Goal: Task Accomplishment & Management: Complete application form

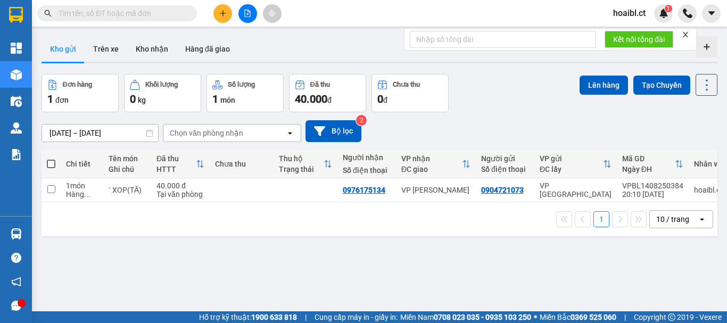
click at [225, 14] on icon "plus" at bounding box center [222, 13] width 7 height 7
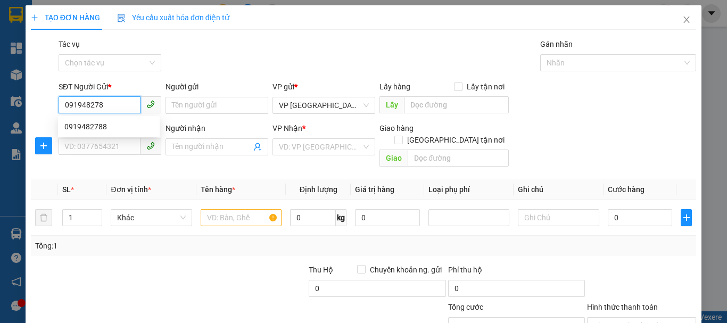
type input "0919482788"
click at [91, 126] on div "0919482788" at bounding box center [108, 127] width 89 height 12
type input "0977745088"
type input "50.000"
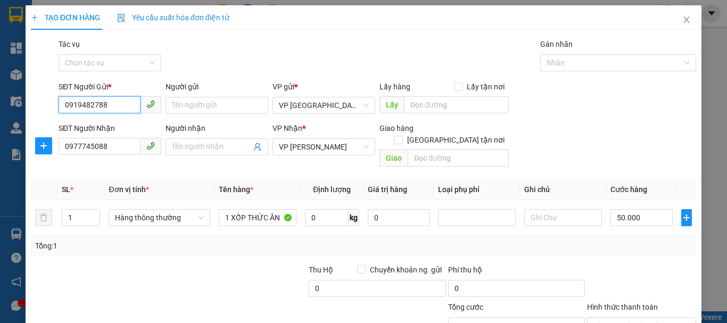
type input "0919482788"
click at [624, 209] on input "50.000" at bounding box center [642, 217] width 62 height 17
type input "1"
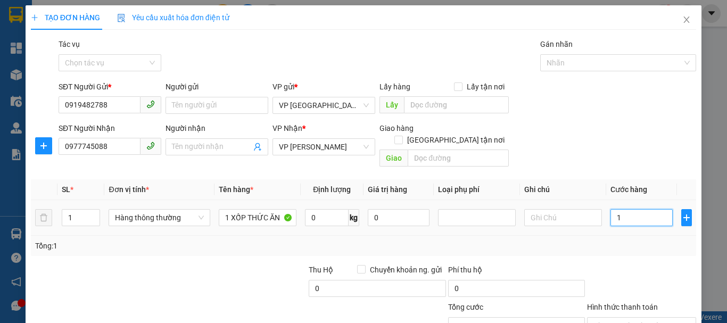
type input "1"
type input "10"
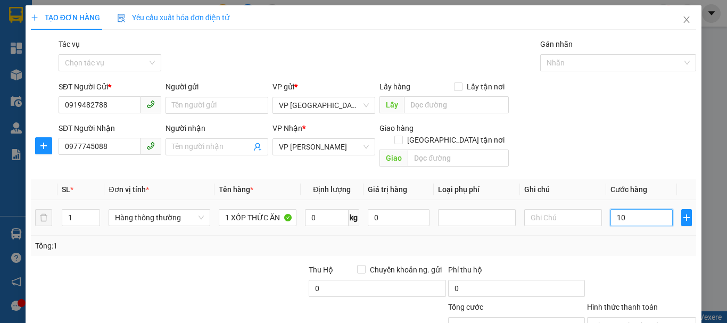
type input "100"
type input "100.000"
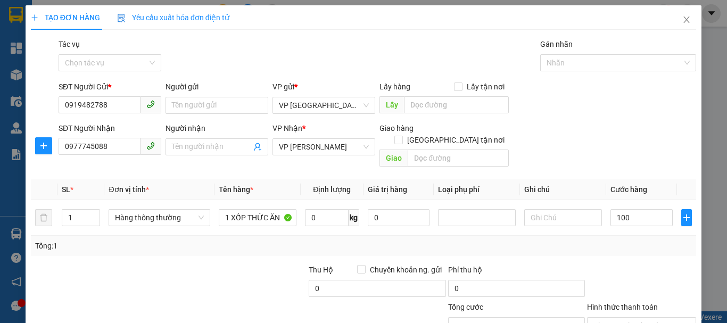
type input "100.000"
click at [657, 240] on div "Tổng: 1" at bounding box center [363, 246] width 657 height 12
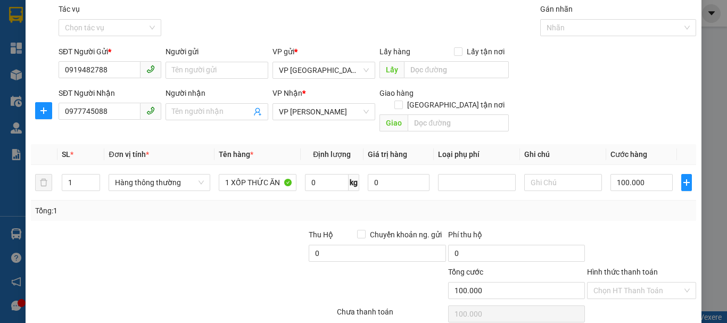
scroll to position [71, 0]
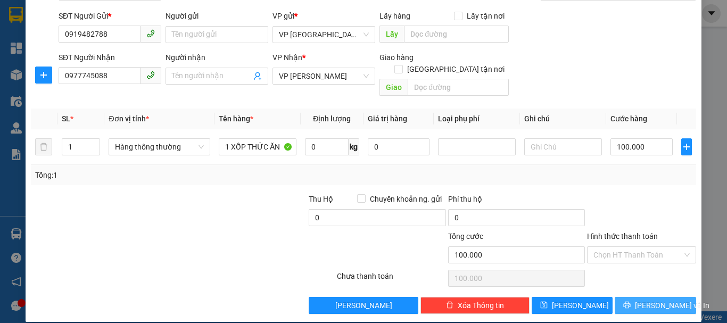
click at [645, 300] on span "[PERSON_NAME] và In" at bounding box center [672, 306] width 75 height 12
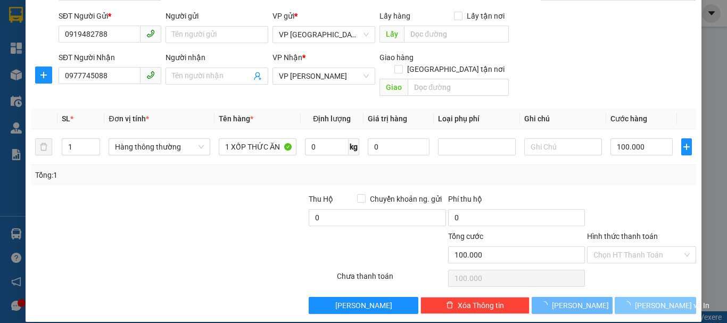
click at [645, 300] on span "[PERSON_NAME] và In" at bounding box center [672, 306] width 75 height 12
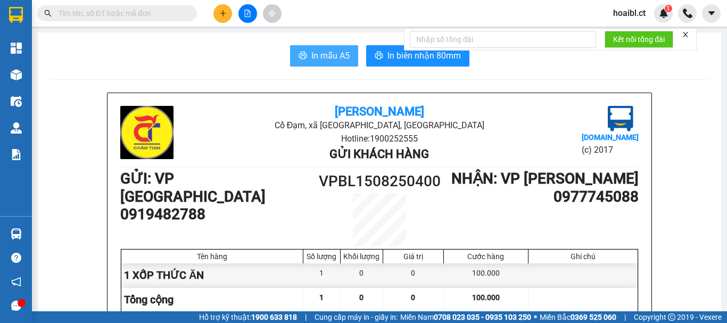
click at [321, 46] on button "In mẫu A5" at bounding box center [324, 55] width 68 height 21
click at [321, 51] on span "In mẫu A5" at bounding box center [330, 55] width 38 height 13
click at [323, 56] on span "In mẫu A5" at bounding box center [330, 55] width 38 height 13
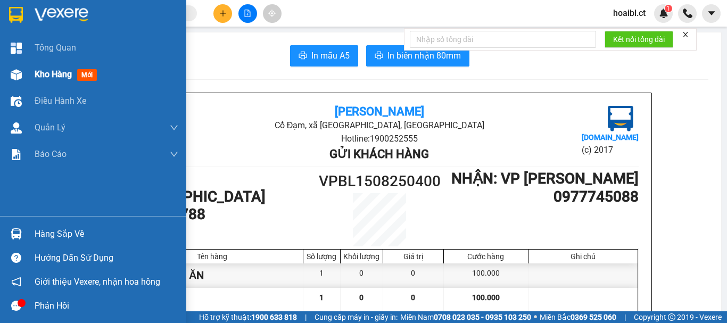
click at [25, 75] on div at bounding box center [16, 74] width 19 height 19
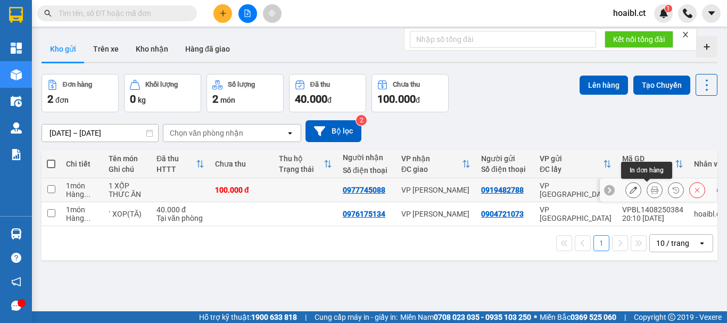
click at [648, 194] on button at bounding box center [654, 190] width 15 height 19
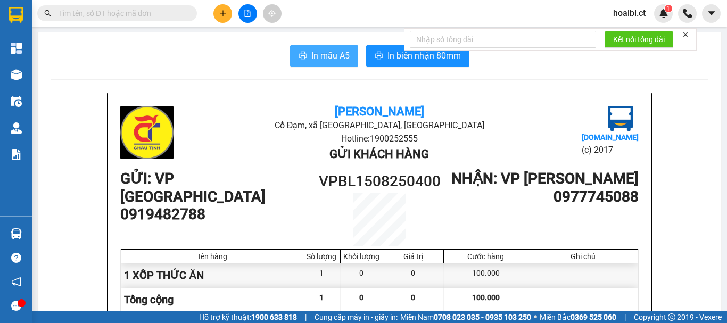
click at [326, 64] on button "In mẫu A5" at bounding box center [324, 55] width 68 height 21
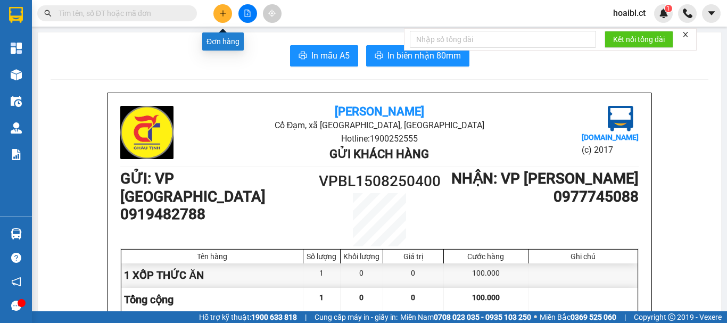
click at [228, 17] on button at bounding box center [222, 13] width 19 height 19
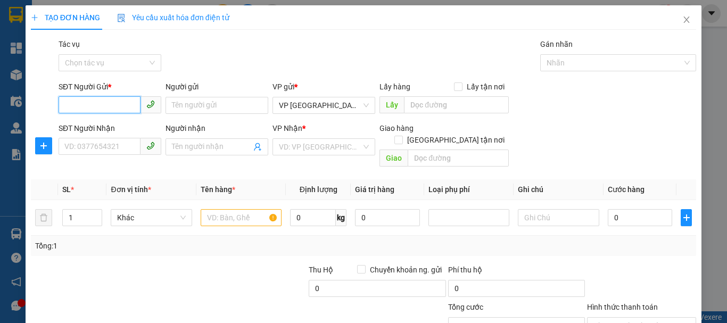
click at [95, 104] on input "SĐT Người Gửi *" at bounding box center [100, 104] width 82 height 17
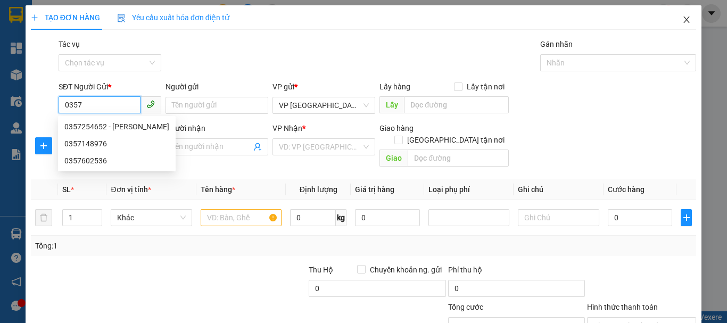
type input "0357"
click at [682, 23] on icon "close" at bounding box center [686, 19] width 9 height 9
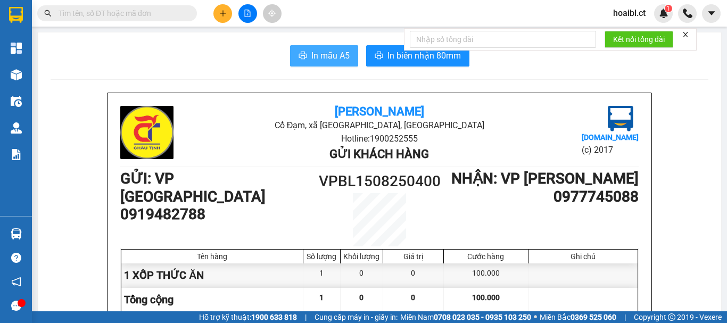
click at [311, 58] on span "In mẫu A5" at bounding box center [330, 55] width 38 height 13
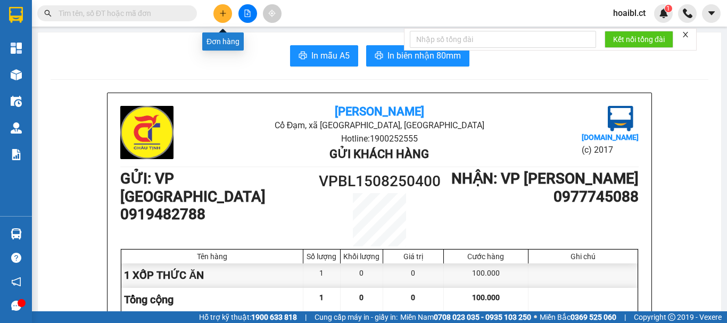
click at [225, 15] on icon "plus" at bounding box center [222, 13] width 7 height 7
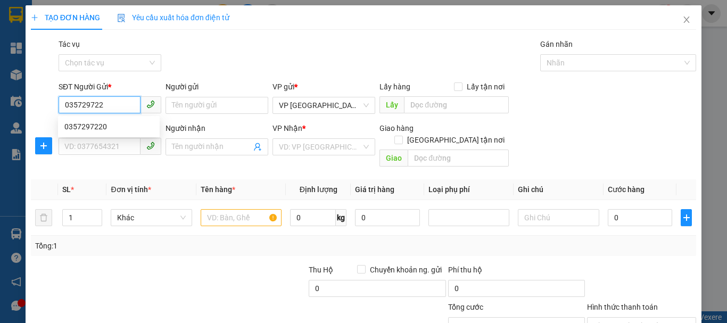
type input "0357297220"
click at [101, 132] on div "0357297220" at bounding box center [108, 127] width 89 height 12
type input "0987047662"
type input "VỰC VÒNG HÀ NAM"
type input "50.000"
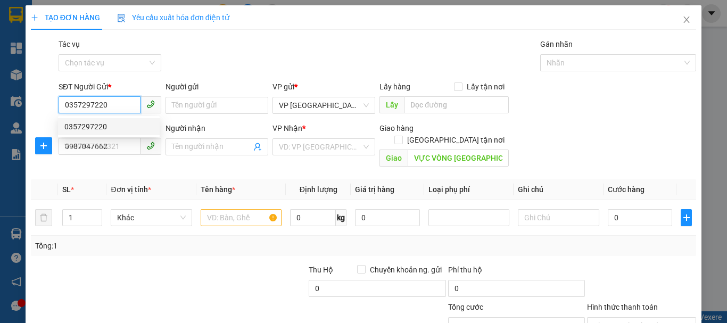
type input "50.000"
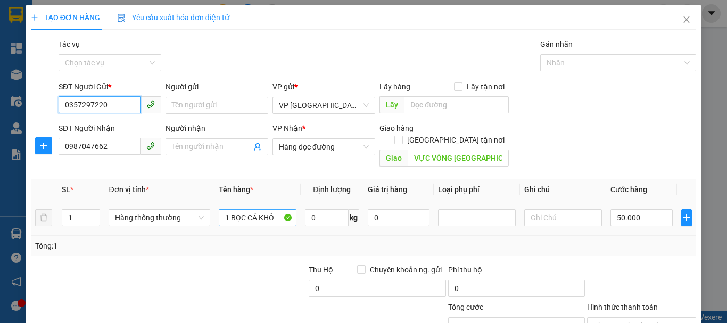
type input "0357297220"
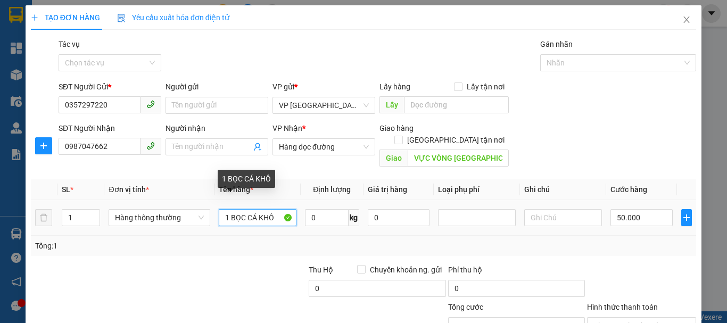
click at [248, 211] on input "1 BỌC CÁ KHÔ" at bounding box center [258, 217] width 78 height 17
type input "1xop(tă)"
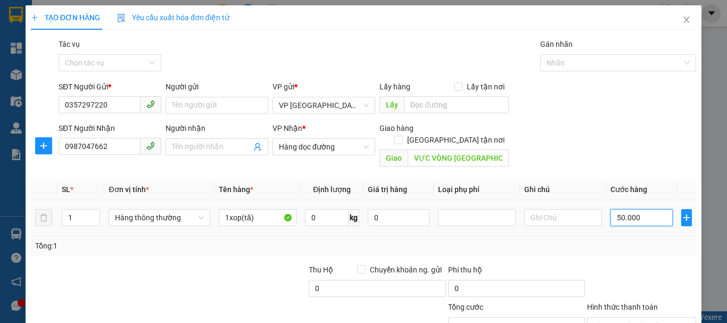
click at [617, 209] on input "50.000" at bounding box center [642, 217] width 62 height 17
type input "4"
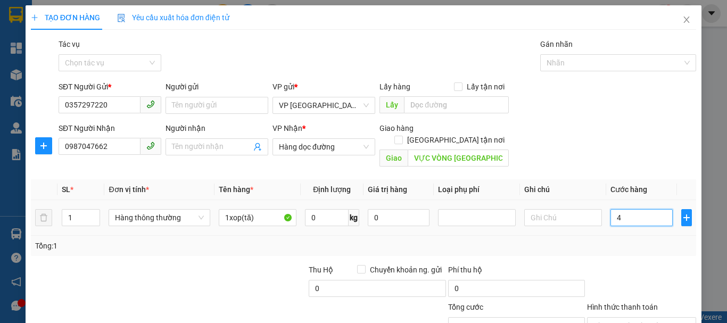
type input "40"
type input "40.000"
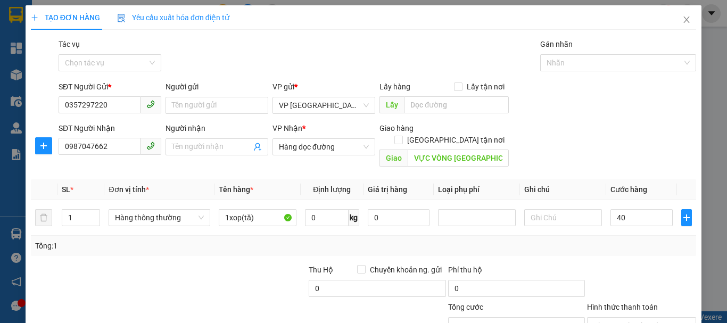
type input "40.000"
click at [609, 242] on div "Tổng: 1" at bounding box center [363, 246] width 665 height 20
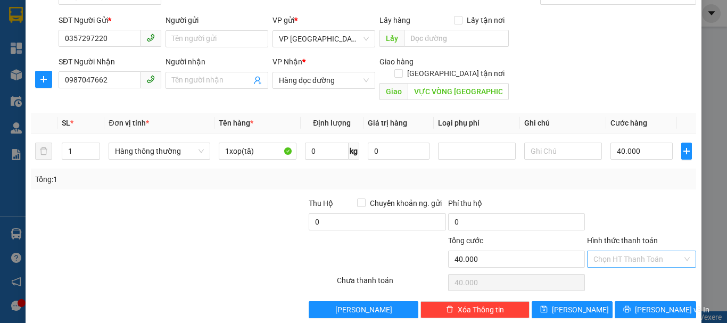
scroll to position [71, 0]
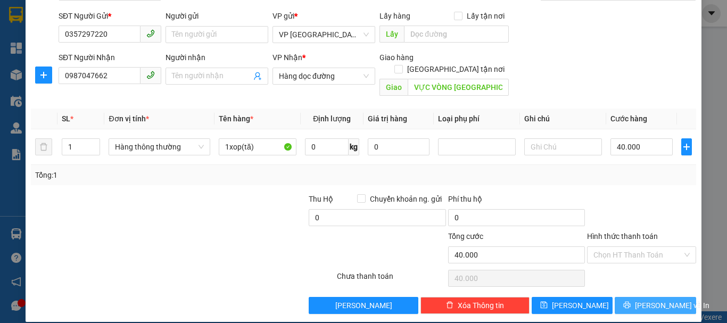
click at [657, 300] on span "[PERSON_NAME] và In" at bounding box center [672, 306] width 75 height 12
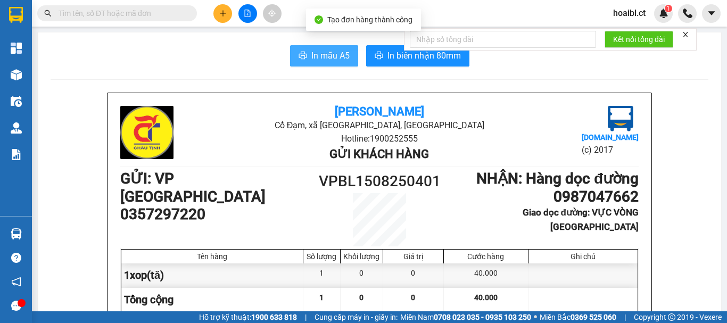
click at [325, 56] on span "In mẫu A5" at bounding box center [330, 55] width 38 height 13
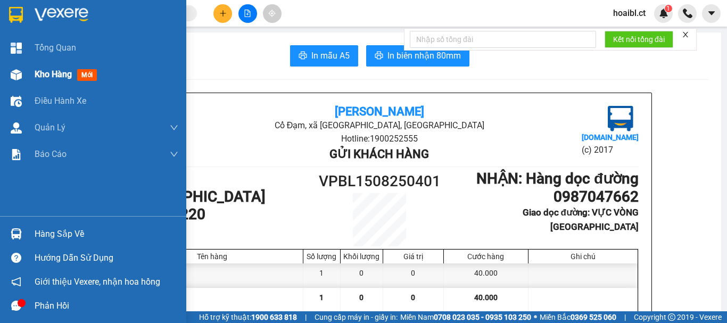
click at [24, 75] on div at bounding box center [16, 74] width 19 height 19
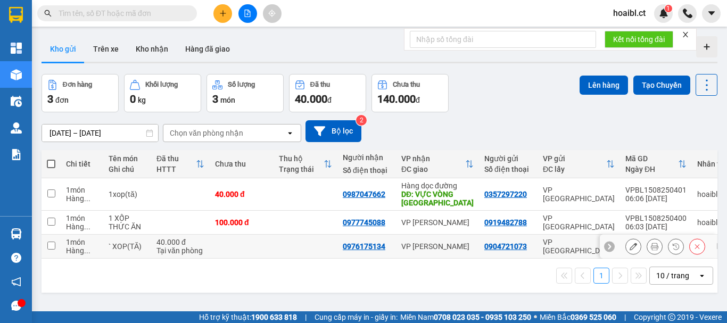
click at [53, 249] on input "checkbox" at bounding box center [51, 246] width 8 height 8
checkbox input "true"
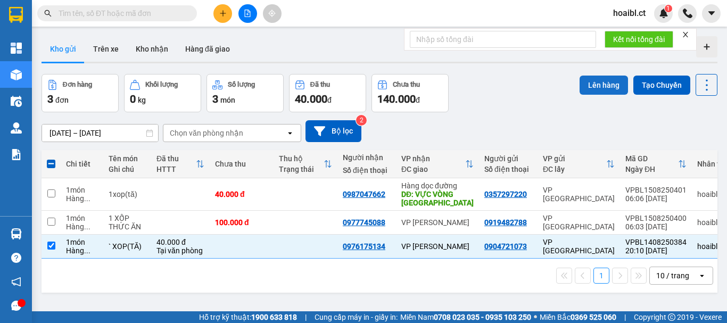
click at [585, 85] on button "Lên hàng" at bounding box center [604, 85] width 48 height 19
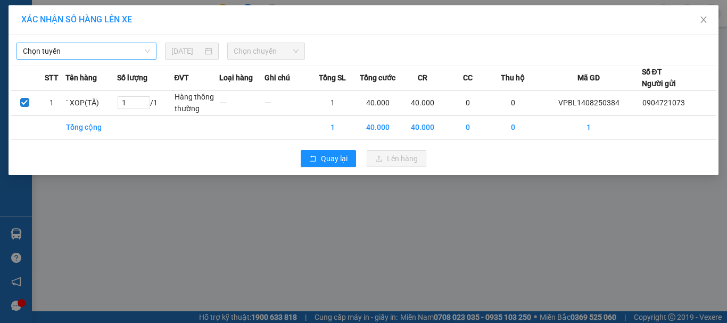
click at [74, 48] on span "Chọn tuyến" at bounding box center [86, 51] width 127 height 16
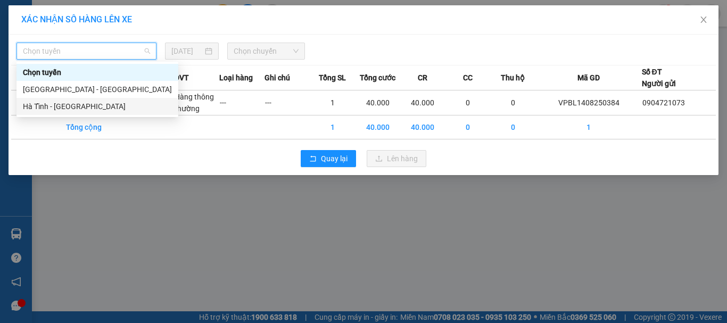
click at [74, 106] on div "Hà Tĩnh - Hà Nội" at bounding box center [97, 107] width 149 height 12
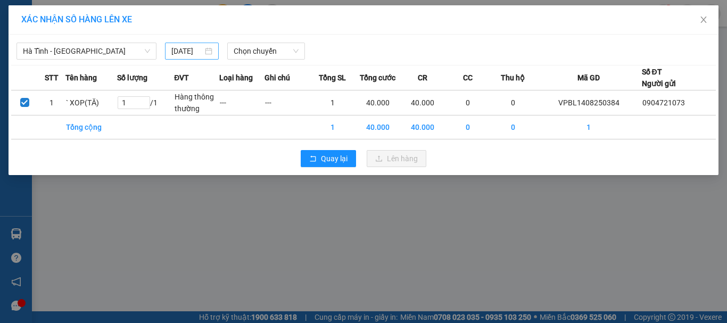
click at [191, 54] on input "15/08/2025" at bounding box center [186, 51] width 31 height 12
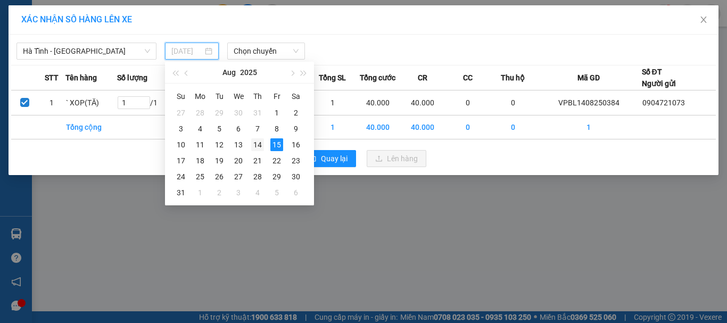
click at [254, 144] on div "14" at bounding box center [257, 144] width 13 height 13
type input "14/08/2025"
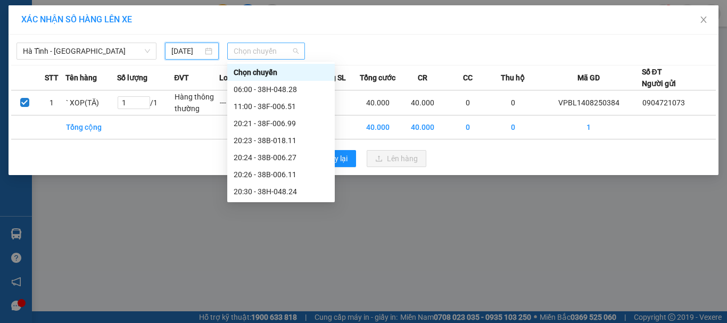
click at [259, 55] on span "Chọn chuyến" at bounding box center [266, 51] width 65 height 16
click at [281, 160] on div "20:24 - 38B-006.27" at bounding box center [281, 158] width 95 height 12
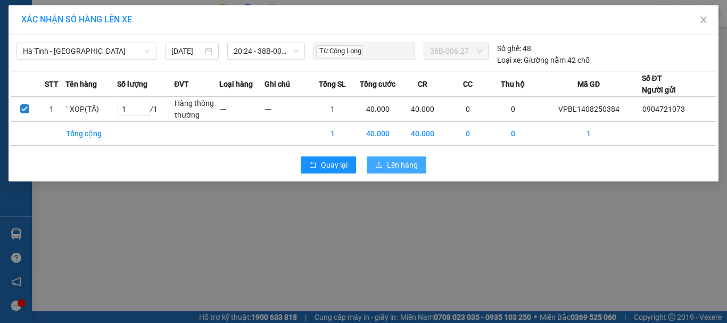
click at [388, 168] on span "Lên hàng" at bounding box center [402, 165] width 31 height 12
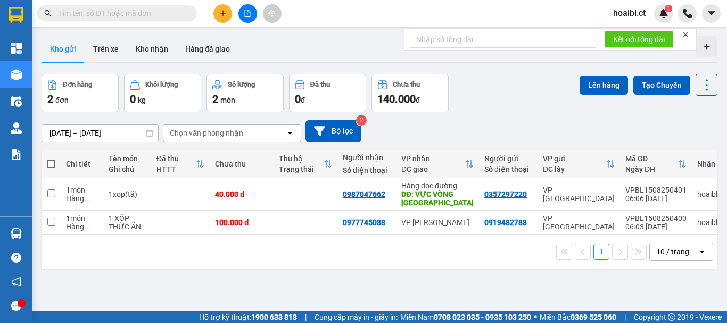
click at [111, 11] on input "text" at bounding box center [122, 13] width 126 height 12
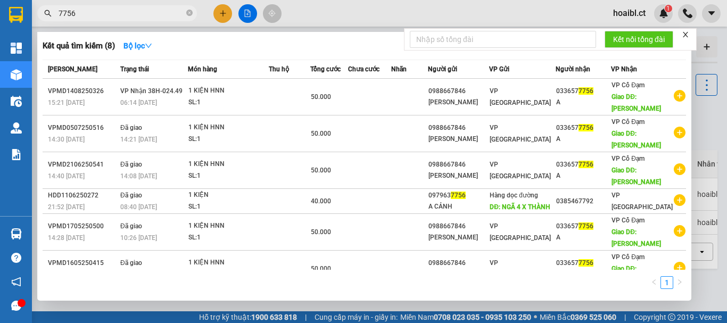
type input "7756"
click at [221, 15] on div at bounding box center [363, 161] width 727 height 323
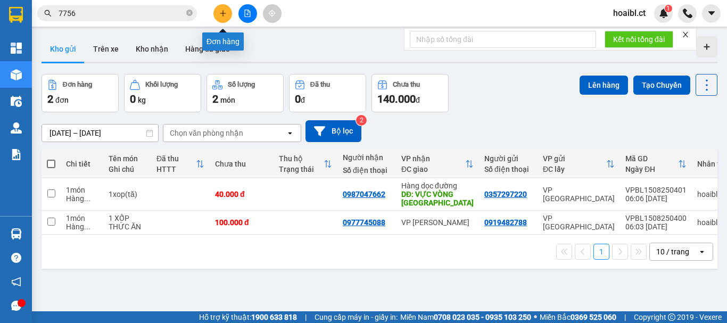
click at [221, 21] on button at bounding box center [222, 13] width 19 height 19
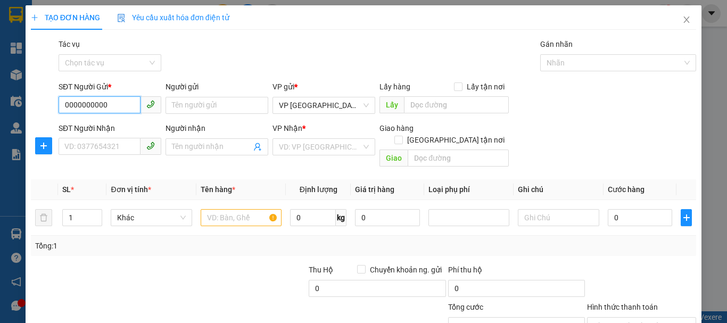
type input "0000000000"
click at [71, 152] on input "SĐT Người Nhận" at bounding box center [100, 146] width 82 height 17
type input "0974267756"
click at [289, 145] on input "search" at bounding box center [320, 147] width 83 height 16
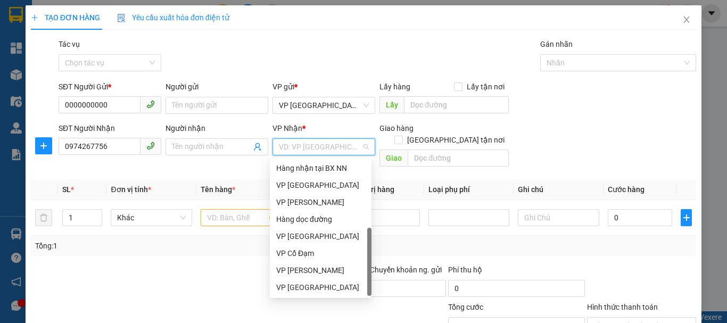
click at [300, 316] on div "VP [GEOGRAPHIC_DATA]" at bounding box center [320, 322] width 89 height 12
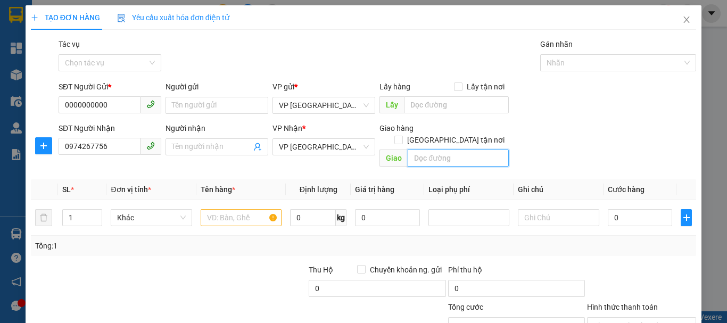
click at [432, 150] on input "text" at bounding box center [458, 158] width 101 height 17
click at [244, 209] on input "text" at bounding box center [241, 217] width 81 height 17
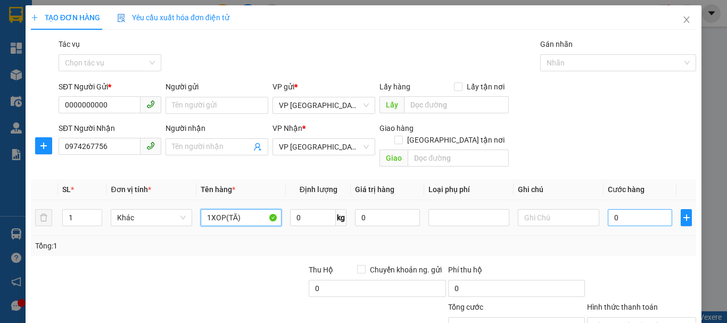
type input "1XOP(TĂ)"
click at [609, 209] on input "0" at bounding box center [640, 217] width 65 height 17
type input "5"
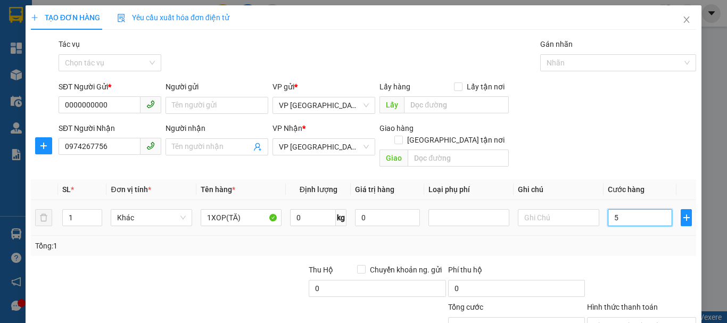
type input "50"
type input "50.000"
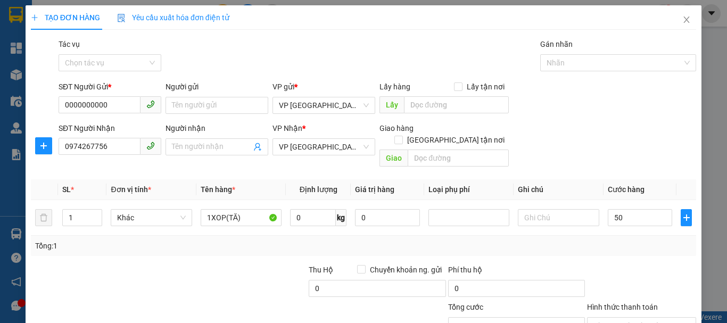
type input "50.000"
click at [617, 248] on div "Transit Pickup Surcharge Ids Transit Deliver Surcharge Ids Transit Deliver Surc…" at bounding box center [363, 211] width 665 height 347
click at [109, 65] on input "Tác vụ" at bounding box center [106, 63] width 83 height 16
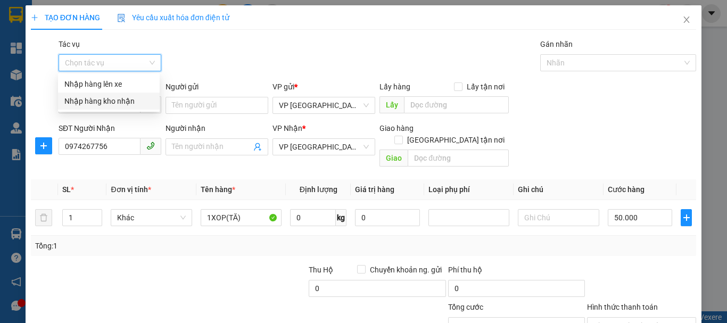
click at [100, 102] on div "Nhập hàng kho nhận" at bounding box center [108, 101] width 89 height 12
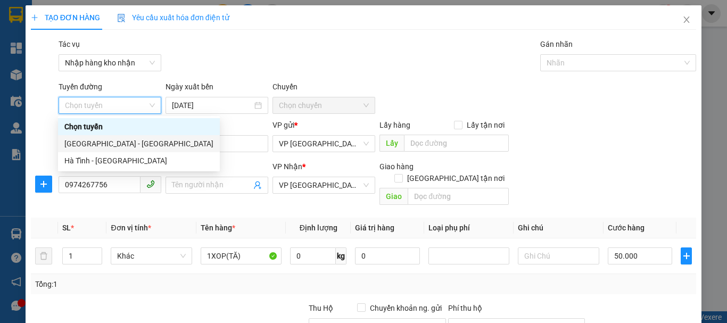
click at [93, 139] on div "Hà Nội - Hà Tĩnh" at bounding box center [138, 144] width 149 height 12
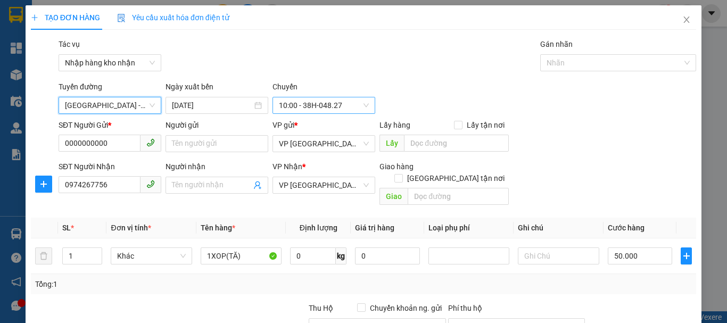
click at [320, 103] on span "10:00 - 38H-048.27" at bounding box center [324, 105] width 90 height 16
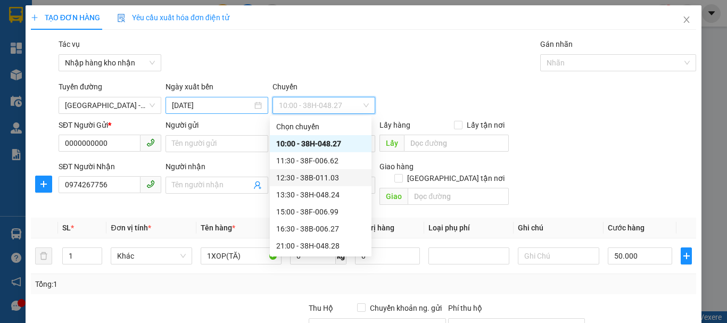
click at [191, 104] on input "15/08/2025" at bounding box center [212, 106] width 80 height 12
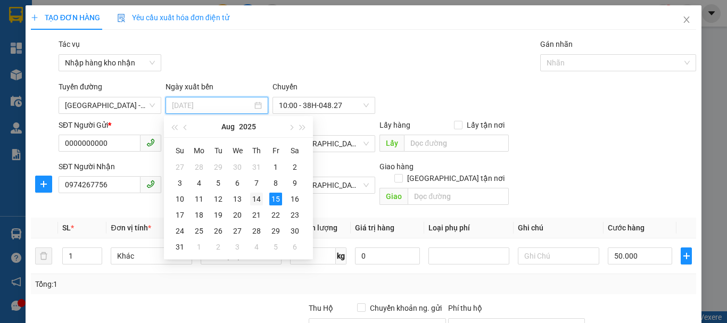
click at [254, 195] on div "14" at bounding box center [256, 199] width 13 height 13
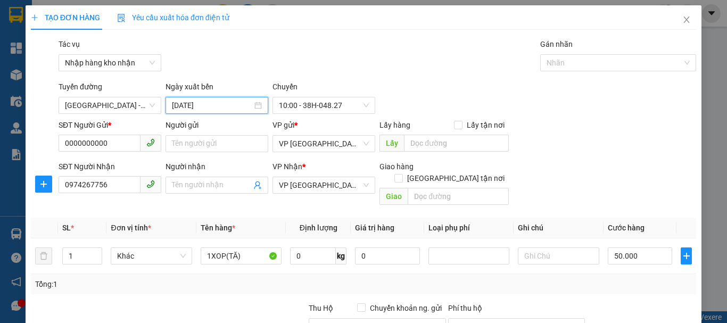
type input "14/08/2025"
type input "0"
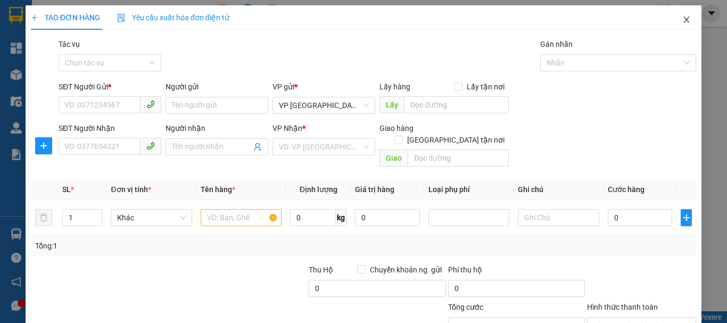
click at [682, 19] on icon "close" at bounding box center [686, 19] width 9 height 9
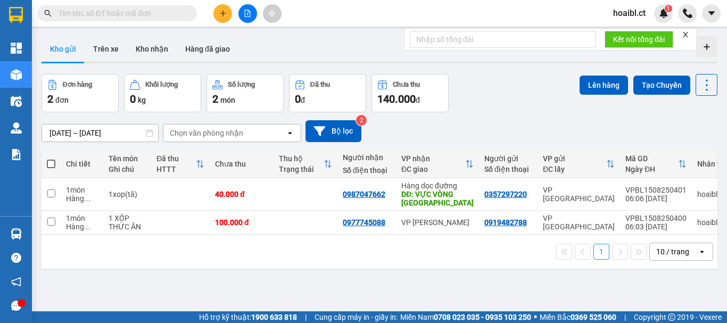
click at [137, 13] on input "text" at bounding box center [122, 13] width 126 height 12
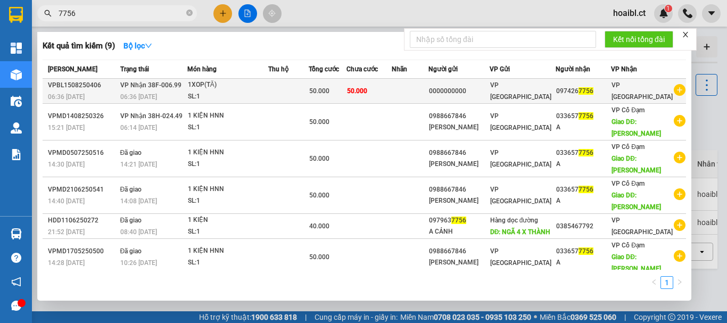
type input "7756"
click at [268, 92] on div "SL: 1" at bounding box center [228, 97] width 80 height 12
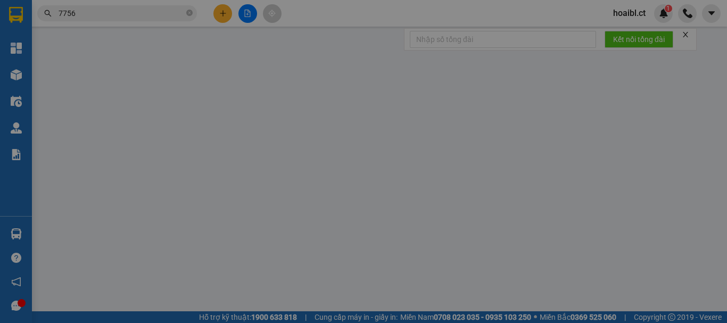
type input "0000000000"
type input "0974267756"
type input "50.000"
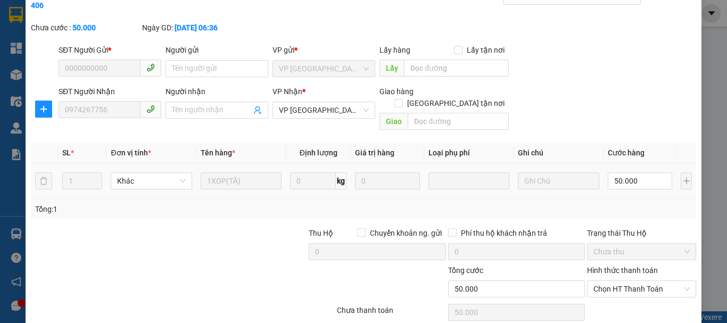
scroll to position [73, 0]
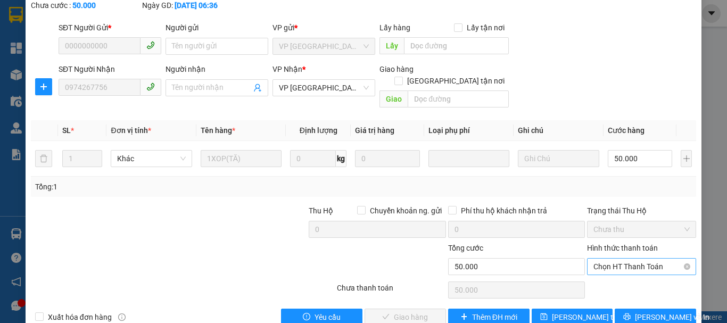
click at [613, 259] on span "Chọn HT Thanh Toán" at bounding box center [641, 267] width 96 height 16
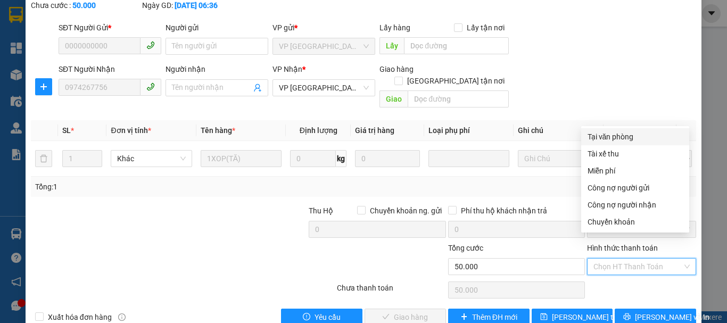
click at [618, 140] on div "Tại văn phòng" at bounding box center [635, 137] width 95 height 12
type input "0"
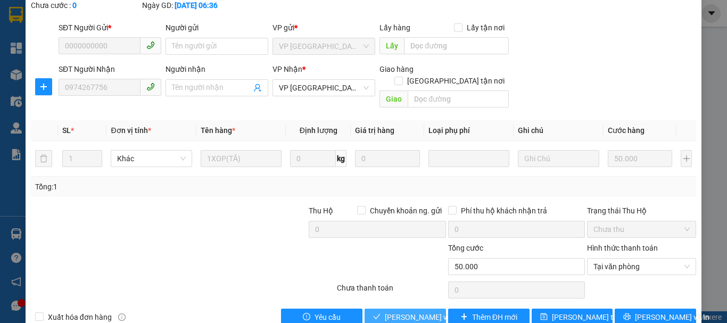
click at [407, 311] on span "[PERSON_NAME] và Giao hàng" at bounding box center [436, 317] width 102 height 12
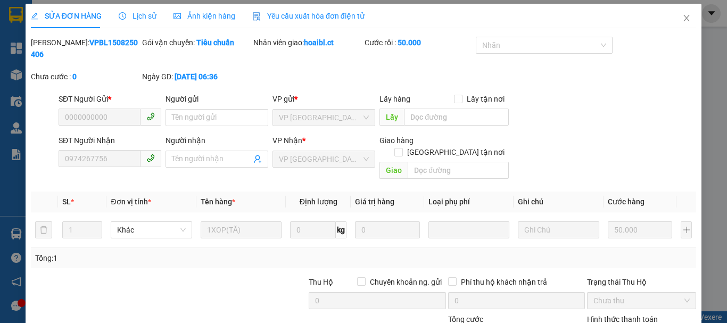
scroll to position [0, 0]
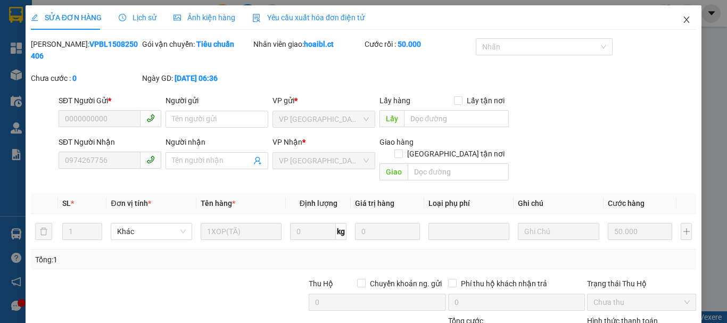
click at [672, 19] on span "Close" at bounding box center [687, 20] width 30 height 30
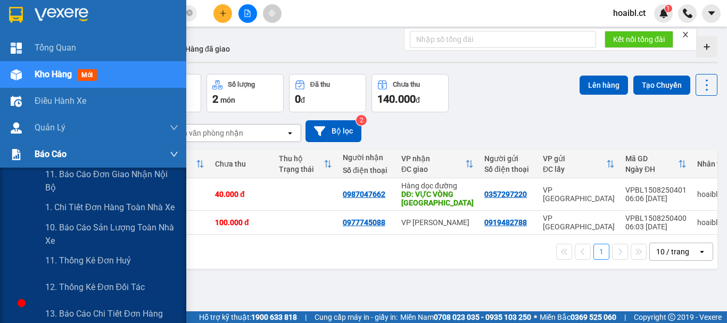
click at [42, 155] on span "Báo cáo" at bounding box center [51, 153] width 32 height 13
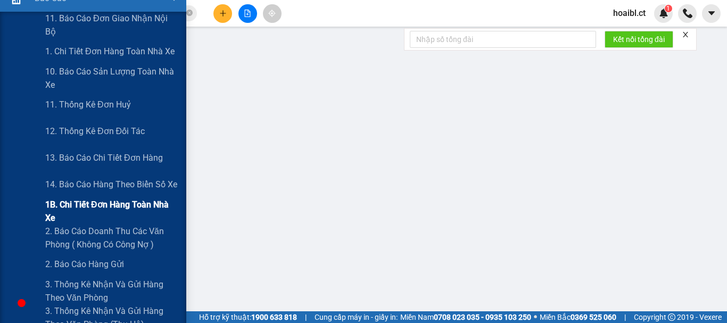
scroll to position [160, 0]
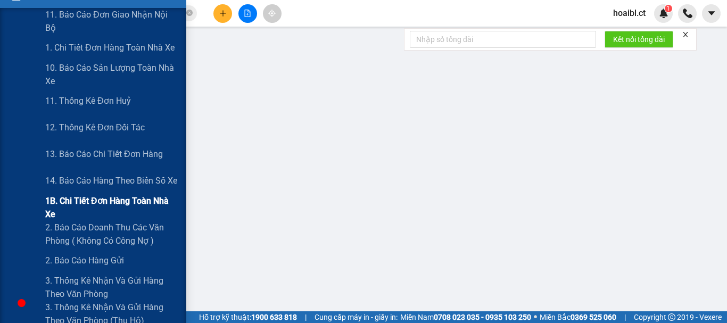
click at [69, 204] on span "1B. Chi tiết đơn hàng toàn nhà xe" at bounding box center [111, 207] width 133 height 27
